Goal: Information Seeking & Learning: Find specific fact

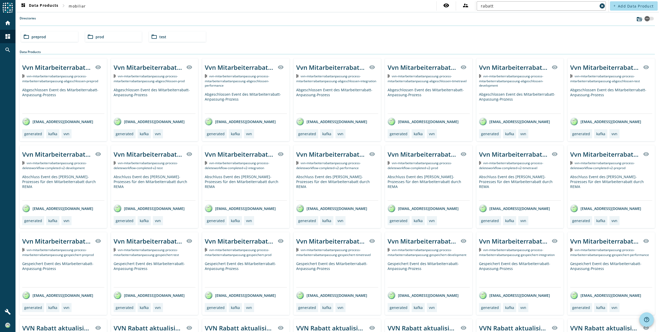
click at [148, 18] on div "Directories" at bounding box center [338, 21] width 636 height 10
click at [491, 6] on input "rabatt" at bounding box center [539, 6] width 117 height 6
paste input "vvn-rabatt-infobj-vrsantrag"
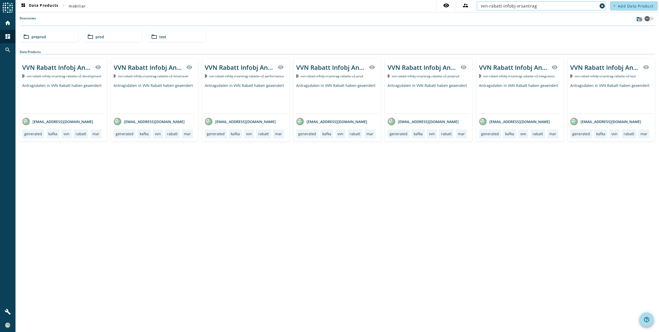
type input "vvn-rabatt-infobj-vrsantrag"
drag, startPoint x: 537, startPoint y: 5, endPoint x: 483, endPoint y: 5, distance: 54.0
click at [483, 5] on input "vvn-rabatt-infobj-vrsantrag" at bounding box center [539, 6] width 117 height 6
click at [79, 77] on span "vvn-rabatt-infobj-vrsantrag-rabatte-v2-development" at bounding box center [64, 76] width 75 height 4
drag, startPoint x: 537, startPoint y: 4, endPoint x: 444, endPoint y: 3, distance: 93.5
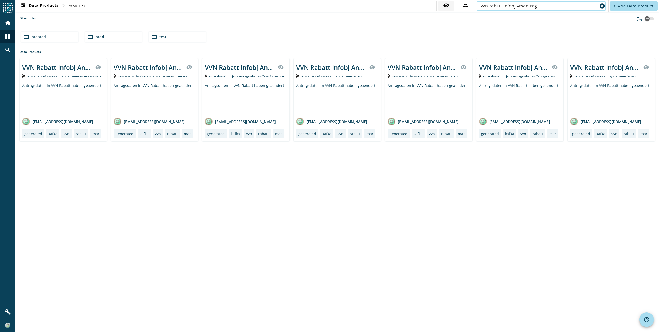
click at [444, 4] on div "visibility supervisor_account vvn-rabatt-infobj-vrsantrag cancel" at bounding box center [522, 5] width 171 height 9
paste input "process-aktualisierun"
type input "vvn-rabatt-process-aktualisierung"
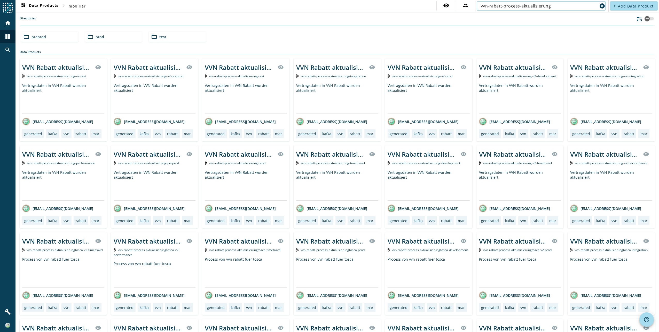
click at [158, 76] on span "vvn-rabatt-process-aktualisierung-v2-preprod" at bounding box center [151, 76] width 66 height 4
click at [500, 8] on input "vvn-rabatt-process-aktualisierung" at bounding box center [539, 6] width 117 height 6
paste input "infobj-vrsantra"
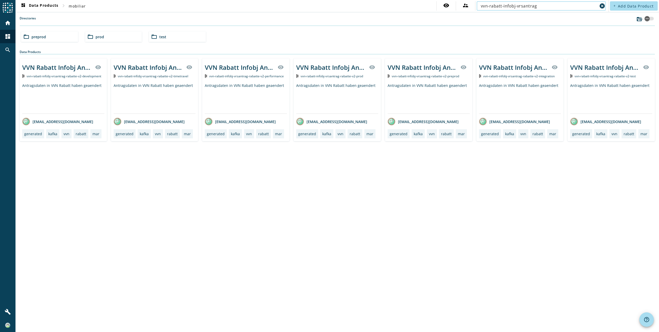
type input "vvn-rabatt-infobj-vrsantrag"
click at [97, 80] on div "VVN Rabatt Infobj Antrag gespeichert visibility vvn-rabatt-infobj-vrsantrag-rab…" at bounding box center [63, 99] width 87 height 83
click at [158, 93] on div "Antragsdaten in VVN Rabatt haben geaendert" at bounding box center [155, 98] width 82 height 30
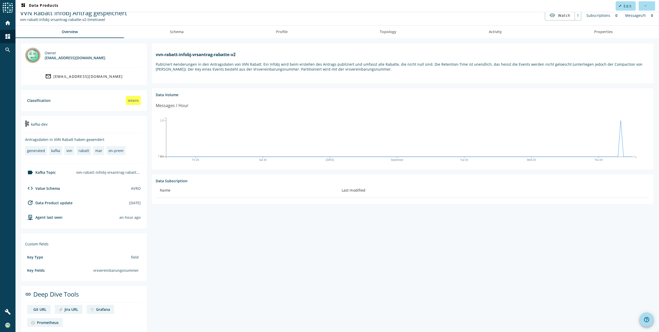
scroll to position [14, 0]
